Goal: Information Seeking & Learning: Find specific page/section

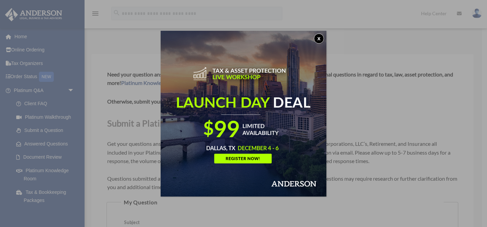
click at [320, 38] on button "x" at bounding box center [319, 38] width 10 height 10
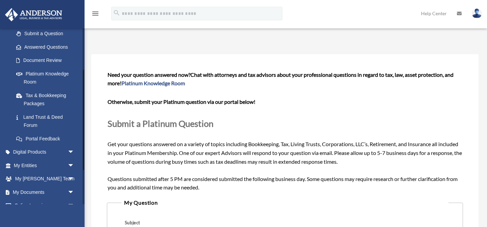
scroll to position [133, 0]
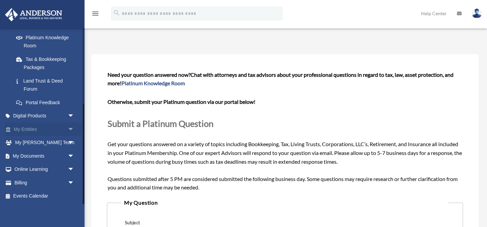
click at [72, 129] on span "arrow_drop_down" at bounding box center [75, 129] width 14 height 14
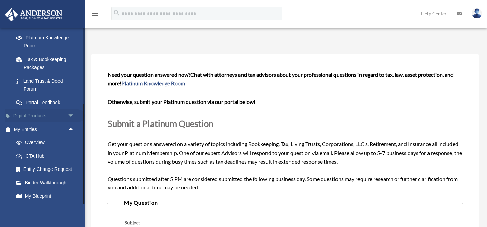
click at [71, 113] on span "arrow_drop_down" at bounding box center [75, 116] width 14 height 14
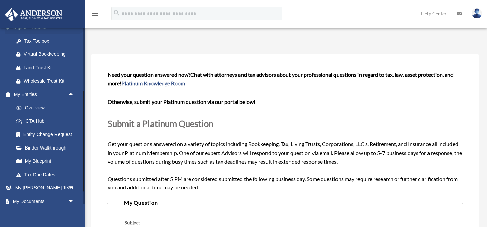
scroll to position [222, 0]
click at [71, 114] on link "CTA Hub" at bounding box center [46, 121] width 75 height 14
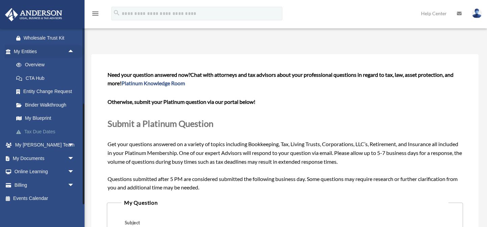
scroll to position [266, 0]
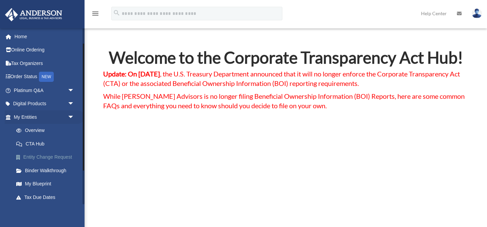
scroll to position [33, 0]
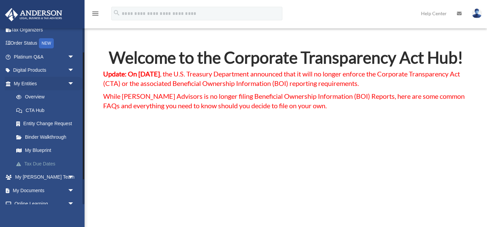
click at [44, 161] on link "Tax Due Dates" at bounding box center [46, 164] width 75 height 14
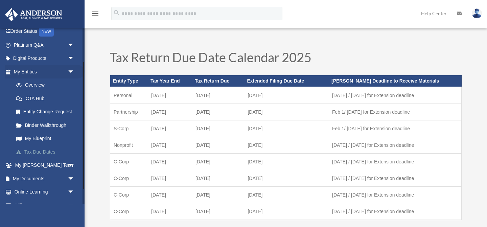
scroll to position [48, 0]
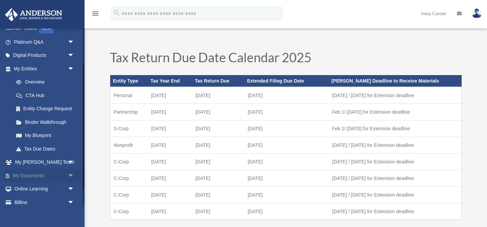
click at [72, 174] on span "arrow_drop_down" at bounding box center [75, 176] width 14 height 14
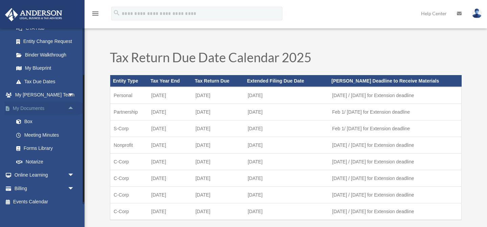
scroll to position [116, 0]
click at [71, 95] on span "arrow_drop_down" at bounding box center [75, 95] width 14 height 14
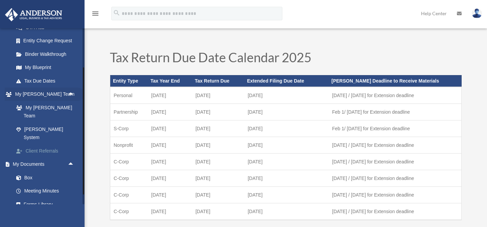
scroll to position [161, 0]
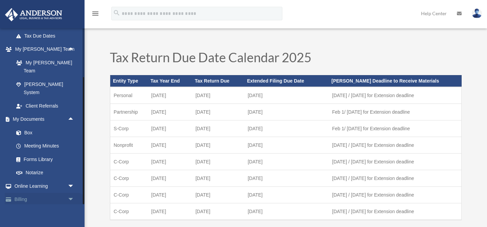
click at [70, 193] on span "arrow_drop_down" at bounding box center [75, 200] width 14 height 14
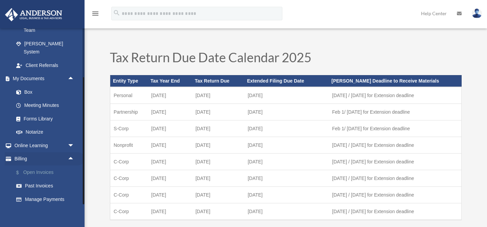
click at [49, 165] on link "$ Open Invoices" at bounding box center [46, 172] width 75 height 14
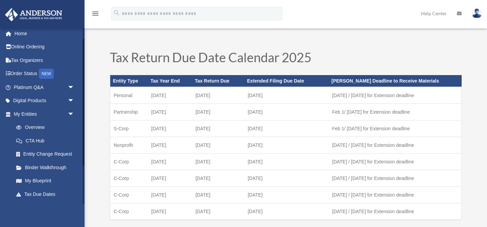
scroll to position [0, 0]
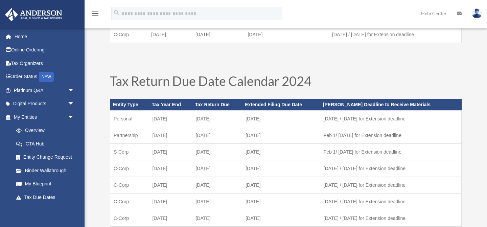
scroll to position [215, 0]
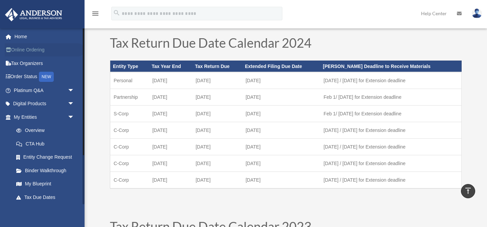
click at [43, 52] on link "Online Ordering" at bounding box center [45, 50] width 80 height 14
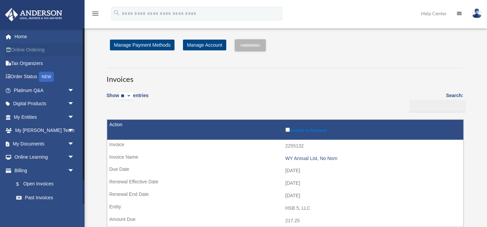
click at [34, 51] on link "Online Ordering" at bounding box center [45, 50] width 80 height 14
